Goal: Task Accomplishment & Management: Manage account settings

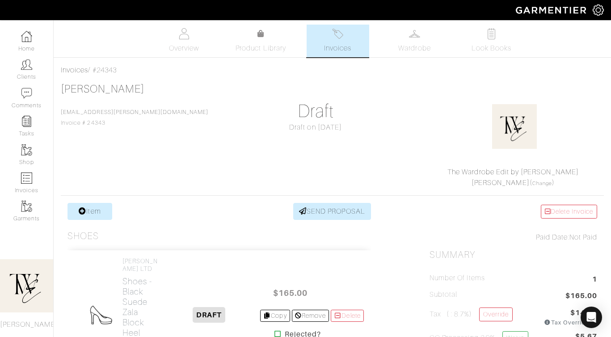
scroll to position [82, 0]
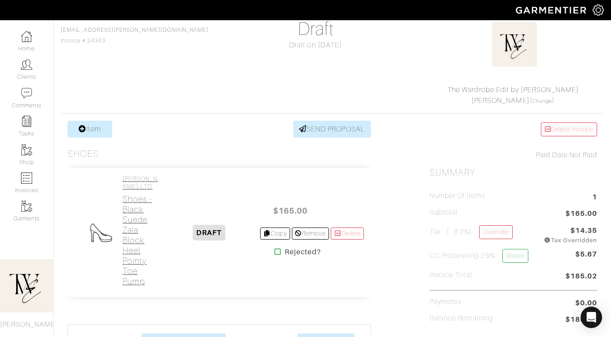
click at [125, 191] on h4 "[PERSON_NAME] LTD" at bounding box center [141, 182] width 36 height 15
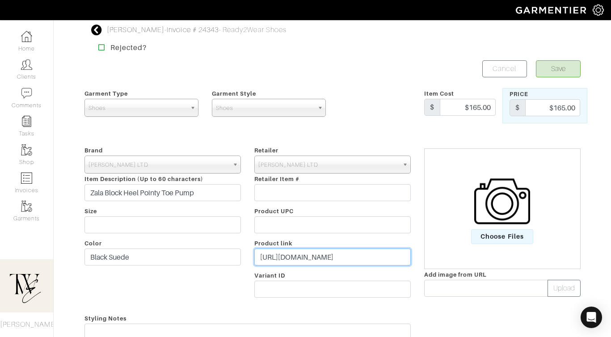
click at [313, 256] on input "https://marcfisherfootwear.com/products/zala-block-heel-pointy-toe-pump-in-blac…" at bounding box center [333, 257] width 157 height 17
paste input "go.shopmy.us/p-22842410"
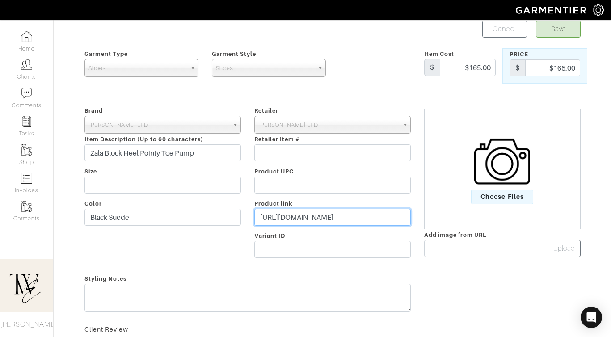
scroll to position [68, 0]
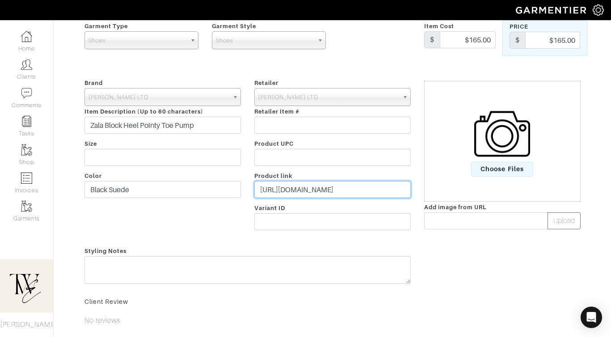
type input "https://go.shopmy.us/p-22842410"
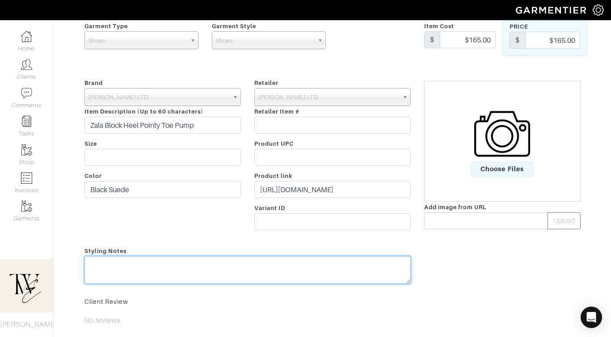
click at [307, 266] on div "Styling Notes" at bounding box center [248, 267] width 340 height 43
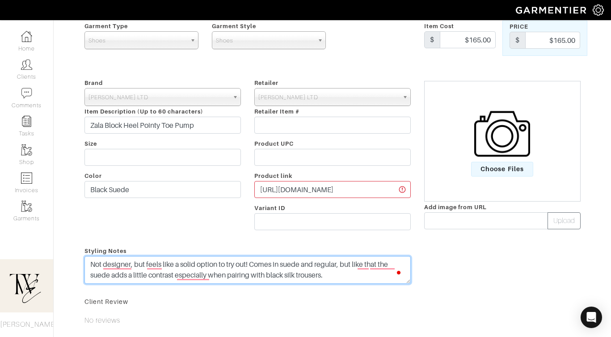
type textarea "Not designer, but feels like a solid option to try out! Comes in suede and regu…"
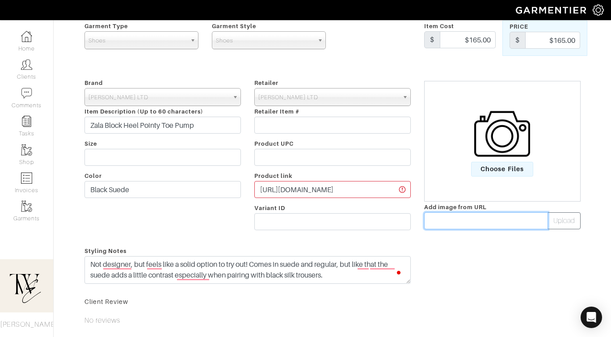
click at [442, 226] on input "text" at bounding box center [487, 220] width 124 height 17
paste input "https://marcfisherfootwear.com/cdn/shop/products/MLZALA-BLKSU-PZ_960x_crop_cent…"
type input "https://marcfisherfootwear.com/cdn/shop/products/MLZALA-BLKSU-PZ_960x_crop_cent…"
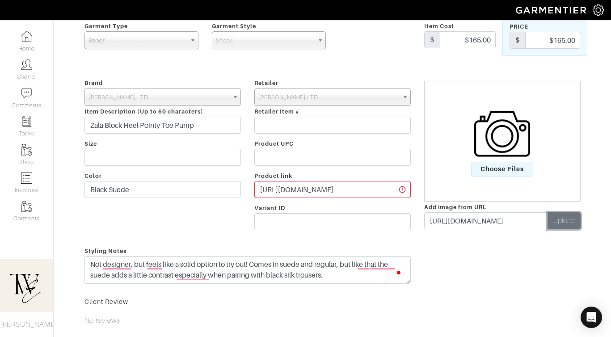
click at [567, 218] on button "Upload" at bounding box center [564, 220] width 33 height 17
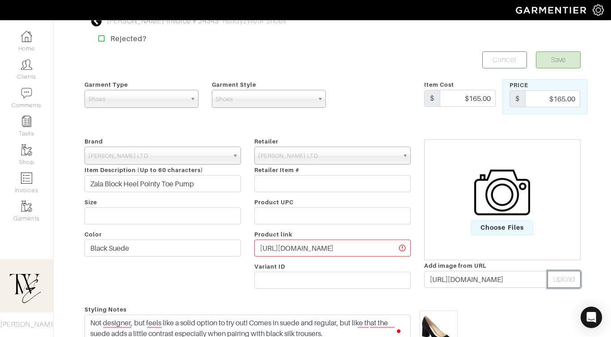
scroll to position [0, 0]
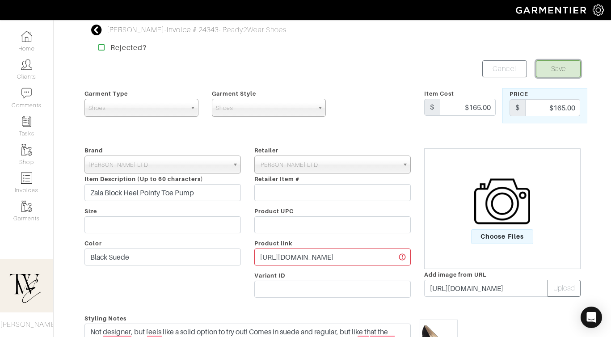
click at [559, 72] on button "Save" at bounding box center [558, 68] width 45 height 17
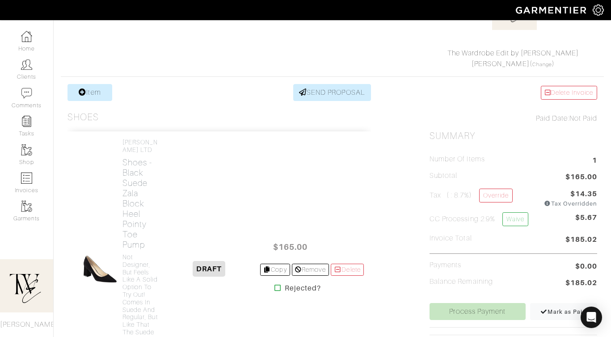
scroll to position [182, 0]
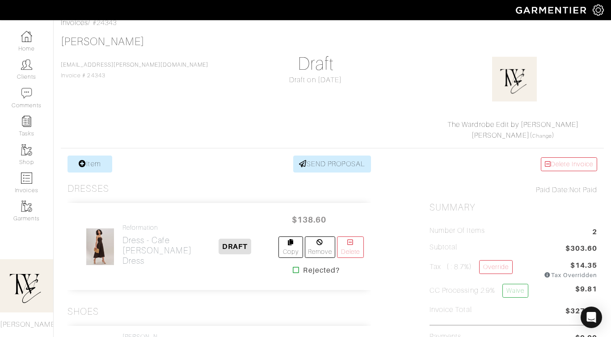
scroll to position [190, 0]
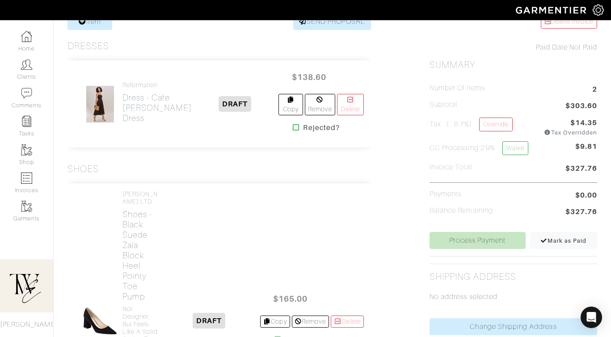
click at [119, 106] on div at bounding box center [100, 104] width 38 height 38
click at [148, 115] on h2 "Dress - Cafe Kerrie Dress" at bounding box center [157, 108] width 69 height 31
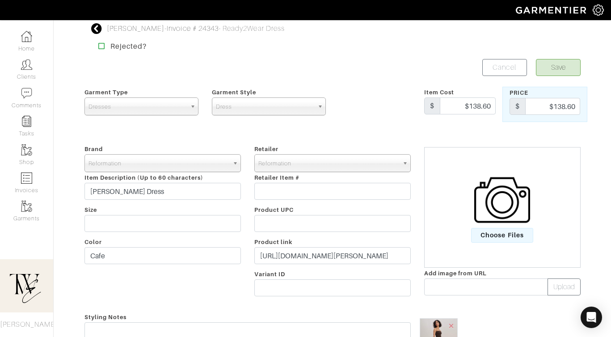
scroll to position [2, 0]
click at [309, 261] on input "https://www.thereformation.com/products/kerrie-dress/1317471SUN.html?dwvar_1317…" at bounding box center [333, 255] width 157 height 17
paste input "go.shopmy.us/p-22843228"
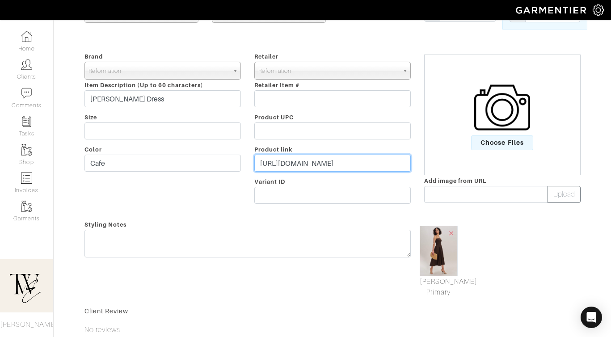
scroll to position [140, 0]
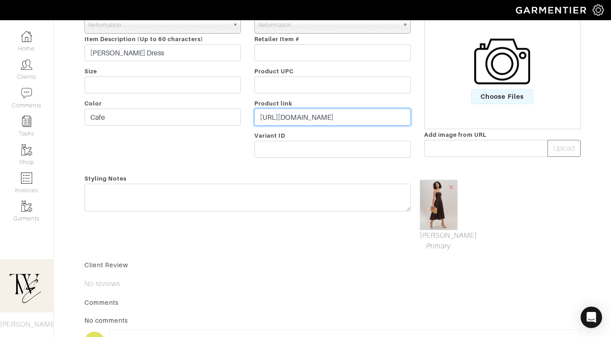
type input "https://go.shopmy.us/p-22843228"
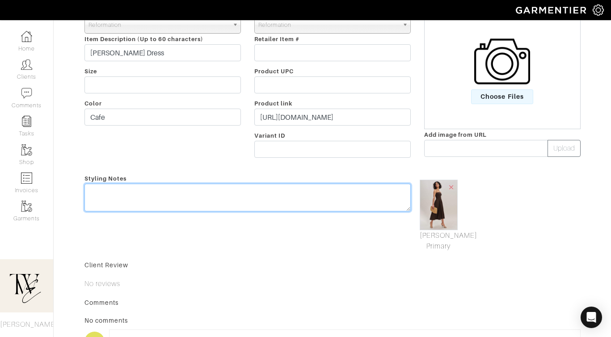
click at [309, 193] on div "Styling Notes" at bounding box center [248, 212] width 340 height 79
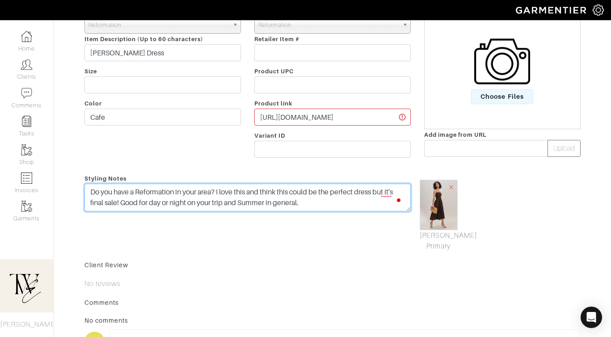
scroll to position [0, 0]
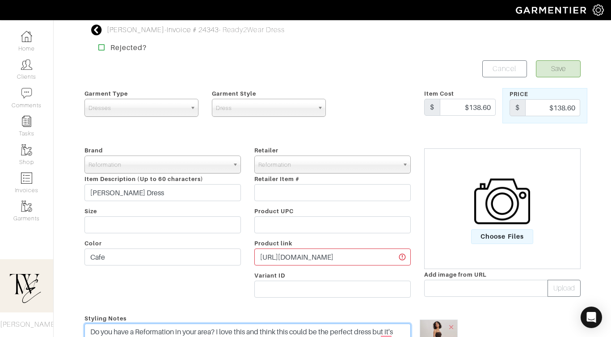
type textarea "Do you have a Reformation in your area? I love this and think this could be the…"
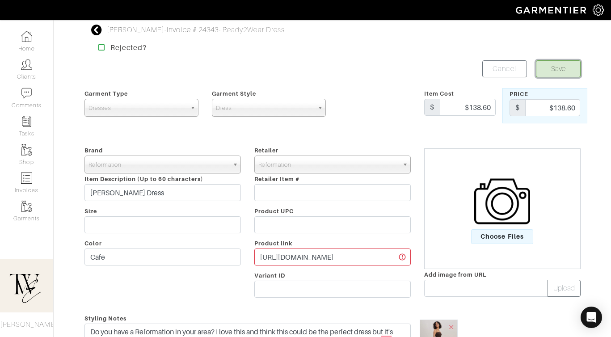
click at [575, 75] on button "Save" at bounding box center [558, 68] width 45 height 17
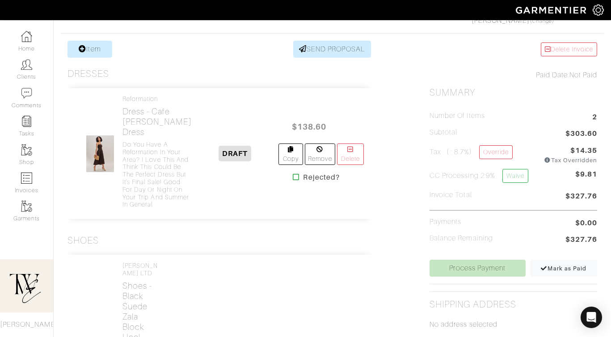
scroll to position [195, 0]
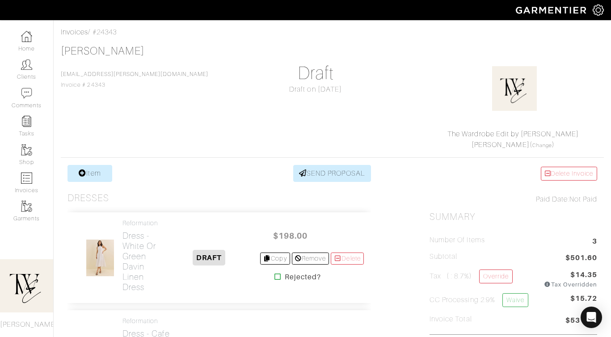
scroll to position [81, 0]
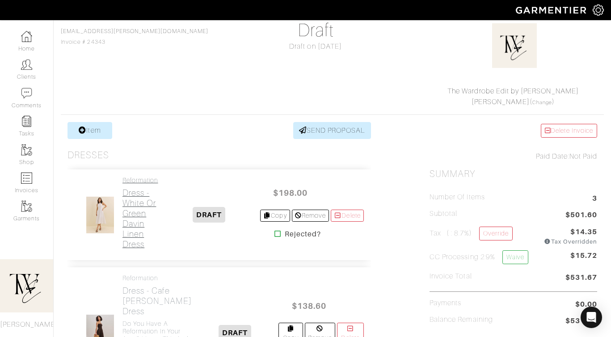
click at [149, 204] on h2 "Dress - White or [PERSON_NAME] Linen Dress" at bounding box center [141, 219] width 36 height 62
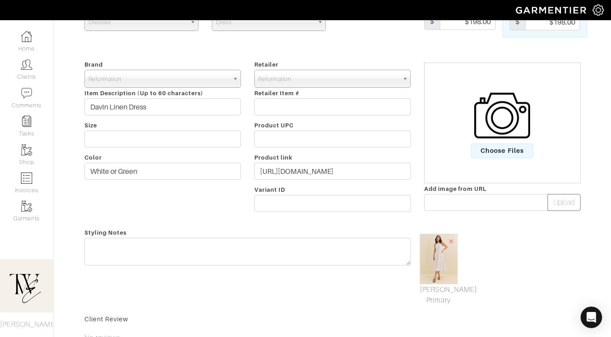
scroll to position [86, 0]
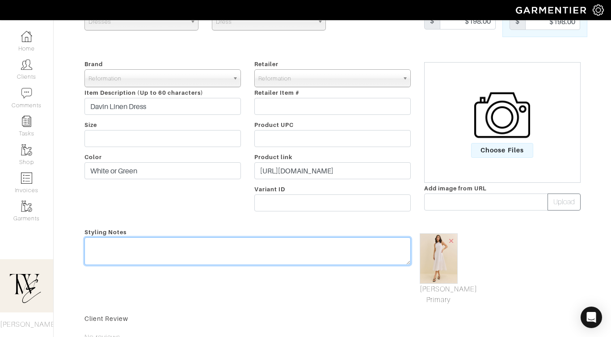
click at [259, 248] on textarea at bounding box center [248, 252] width 327 height 28
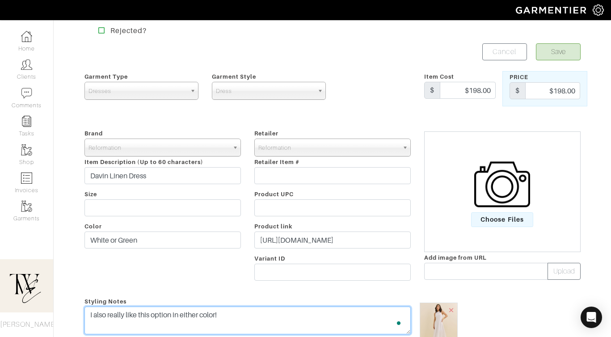
scroll to position [0, 0]
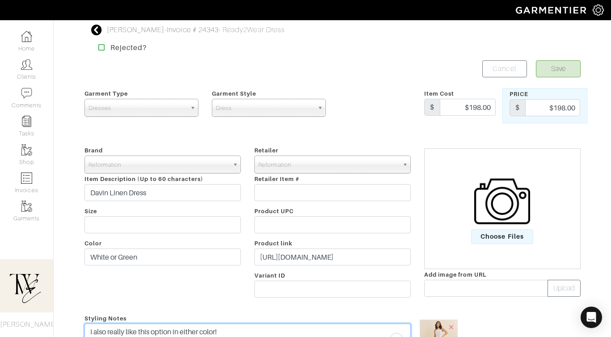
type textarea "I also really like this option in either color!"
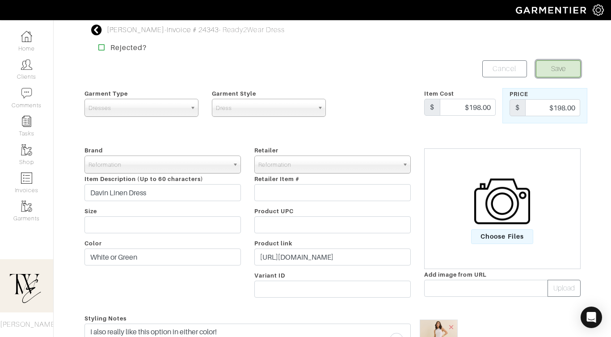
click at [567, 75] on button "Save" at bounding box center [558, 68] width 45 height 17
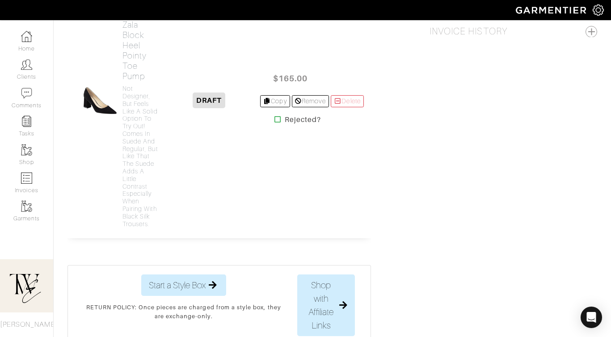
scroll to position [679, 0]
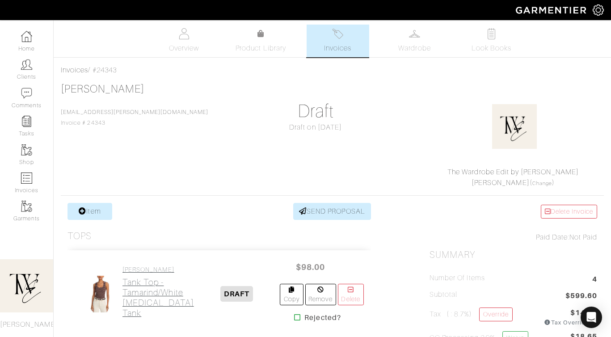
click at [133, 285] on h2 "Tank Top - Tamarind/White [MEDICAL_DATA] Tank" at bounding box center [159, 297] width 72 height 41
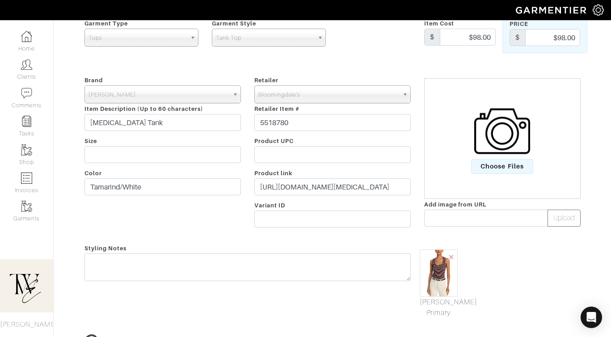
scroll to position [77, 0]
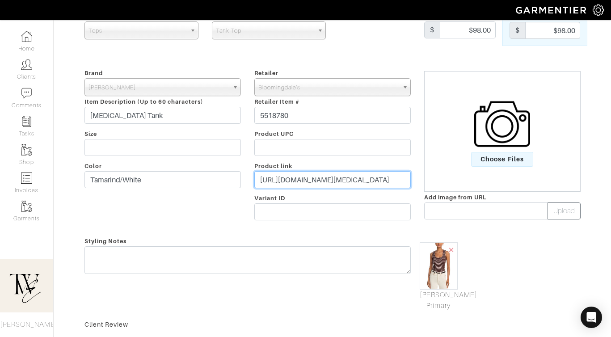
click at [320, 180] on input "[URL][DOMAIN_NAME][MEDICAL_DATA]" at bounding box center [333, 179] width 157 height 17
paste input "[DOMAIN_NAME][URL]"
type input "[URL][DOMAIN_NAME]"
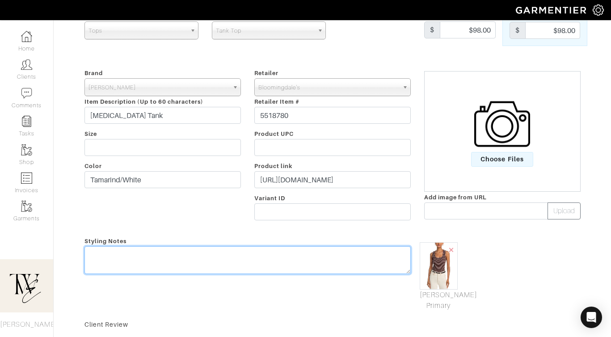
click at [312, 255] on div "Styling Notes" at bounding box center [248, 274] width 340 height 76
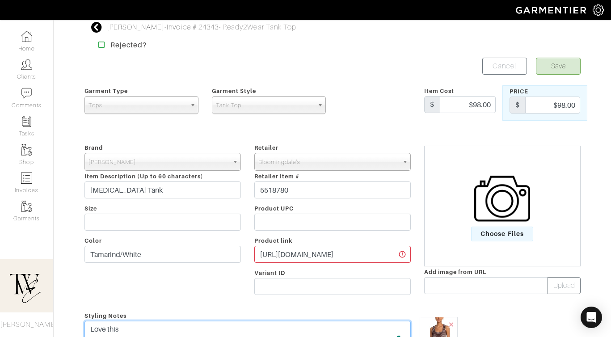
scroll to position [0, 0]
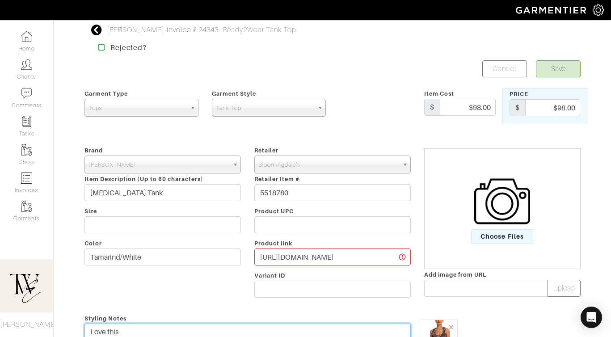
type textarea "Love this"
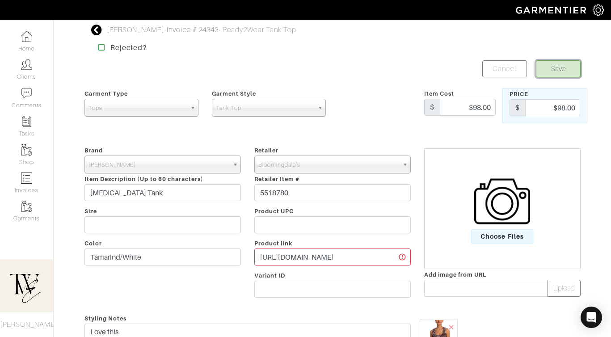
click at [576, 72] on button "Save" at bounding box center [558, 68] width 45 height 17
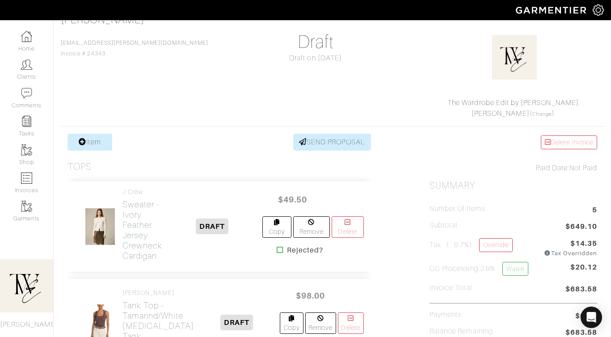
scroll to position [84, 0]
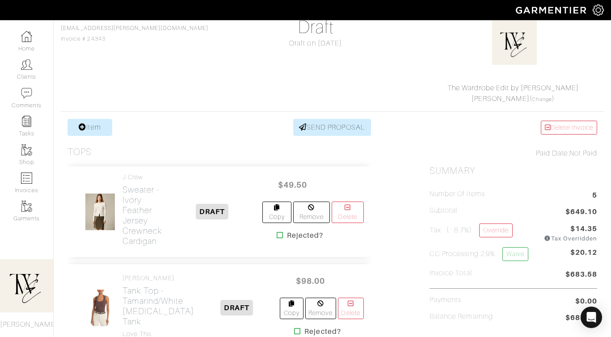
click at [122, 187] on div "J Crew Sweater - Ivory Feather jersey crewneck cardigan" at bounding box center [122, 212] width 94 height 76
click at [128, 190] on h2 "Sweater - Ivory Feather jersey crewneck cardigan" at bounding box center [143, 216] width 40 height 62
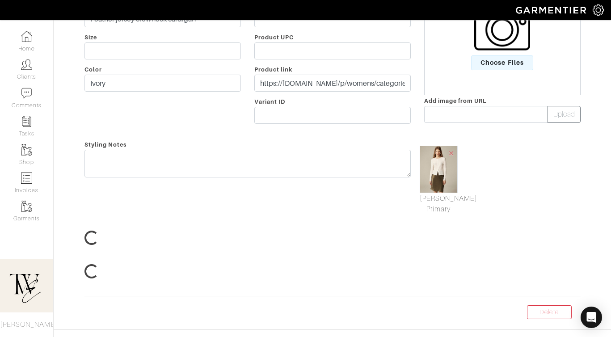
scroll to position [82, 0]
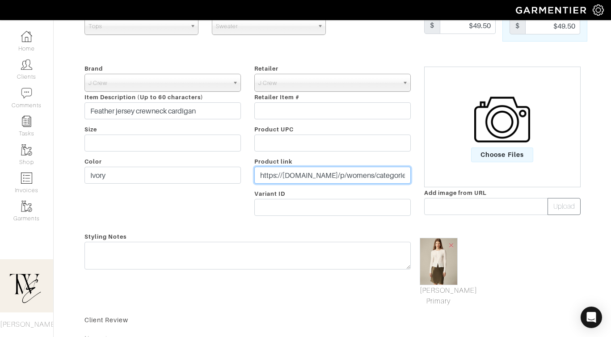
click at [320, 175] on input "https://www.jcrew.com/p/womens/categories/clothing/tees-and-tanks/tops/feather-…" at bounding box center [333, 175] width 157 height 17
paste input "go.shopmy.us/p-22843893"
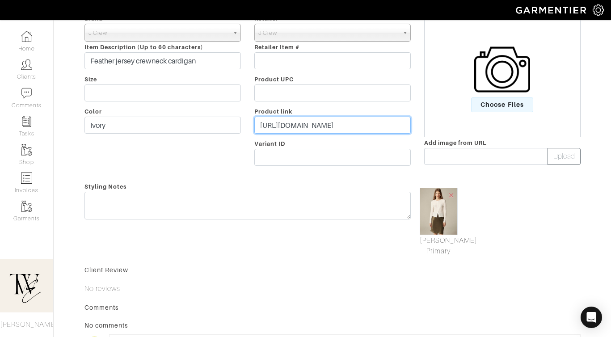
type input "https://go.shopmy.us/p-22843893"
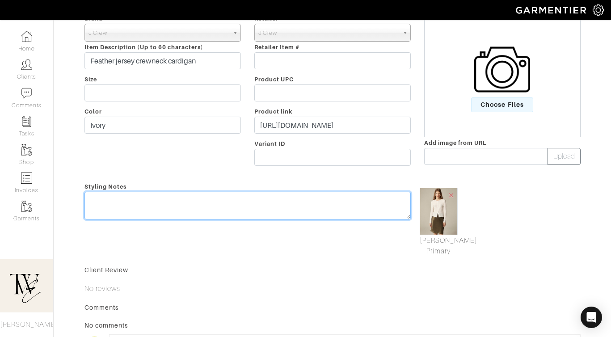
click at [306, 193] on div "Styling Notes" at bounding box center [248, 219] width 340 height 76
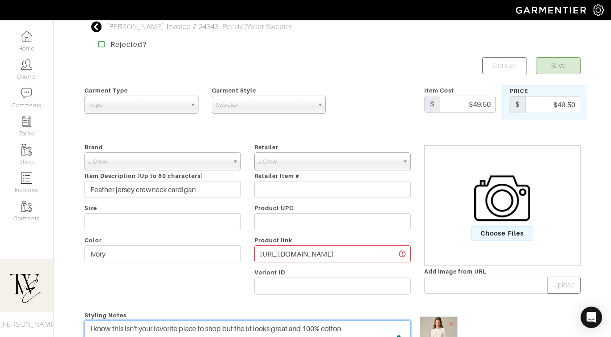
scroll to position [0, 0]
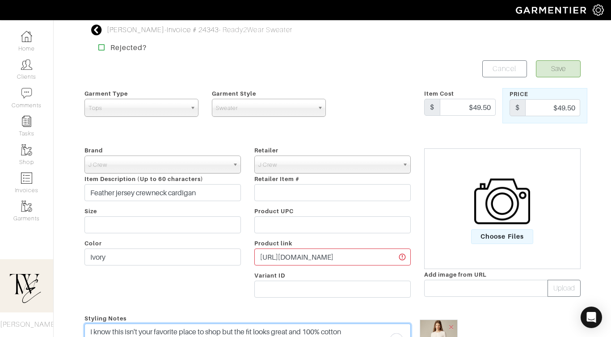
type textarea "I know this isn't your favorite place to shop but the fit looks great and 100% …"
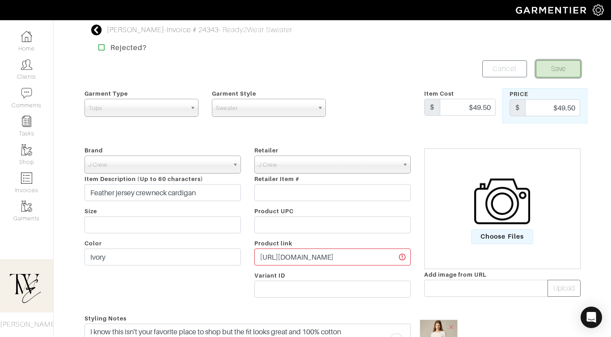
click at [560, 68] on button "Save" at bounding box center [558, 68] width 45 height 17
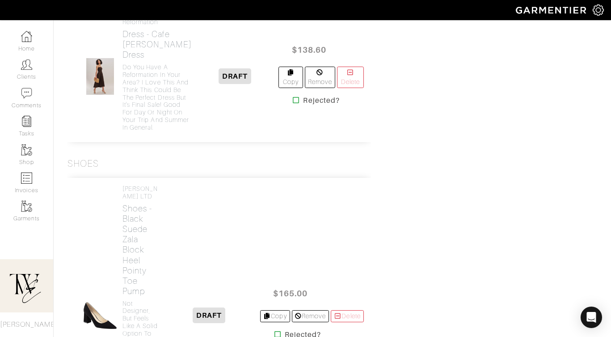
scroll to position [710, 0]
